Goal: Book appointment/travel/reservation

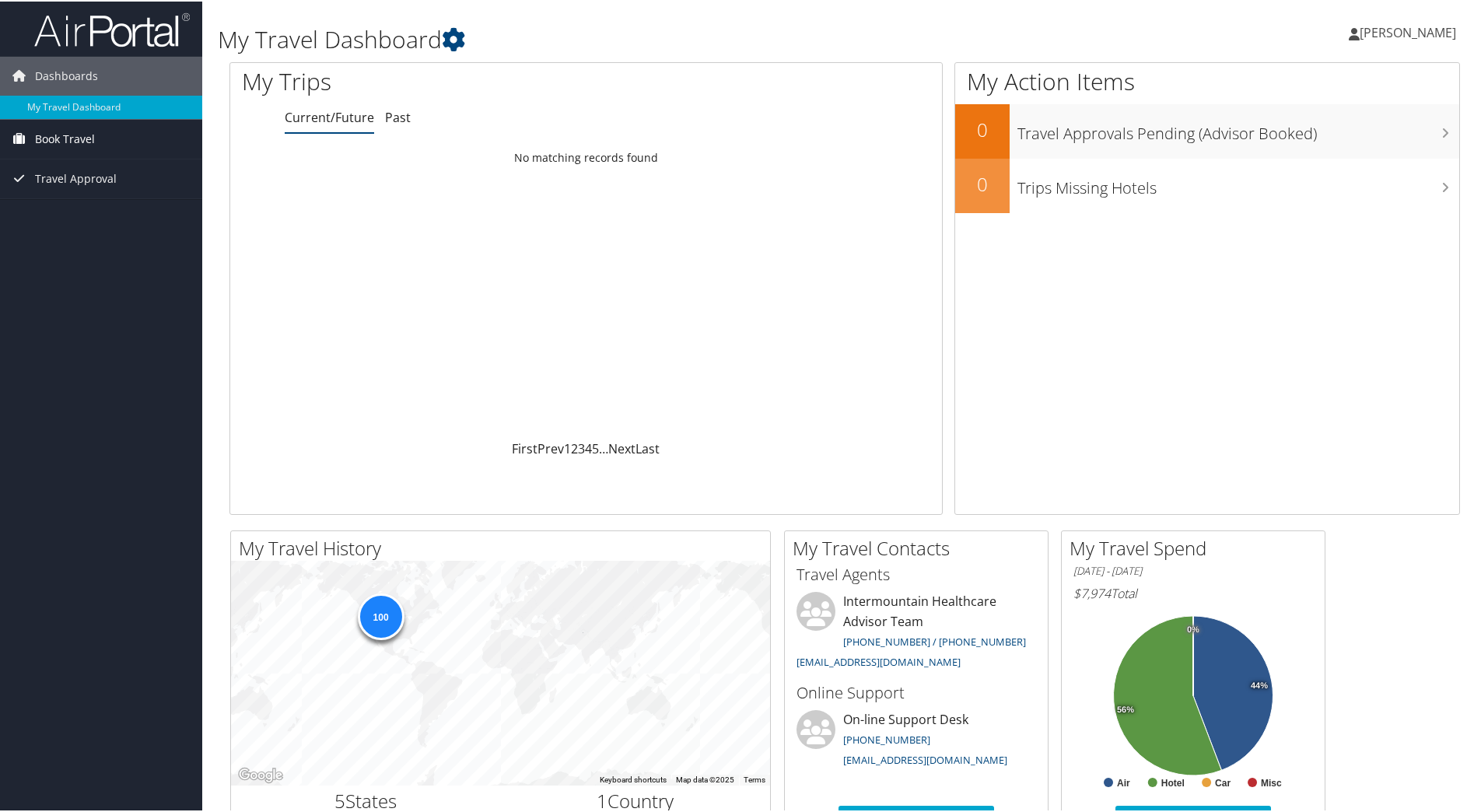
click at [80, 134] on span "Book Travel" at bounding box center [65, 137] width 60 height 39
click at [98, 187] on link "Book/Manage Online Trips" at bounding box center [101, 192] width 202 height 24
click at [73, 188] on link "Book/Manage Online Trips" at bounding box center [101, 192] width 202 height 24
